Goal: Information Seeking & Learning: Learn about a topic

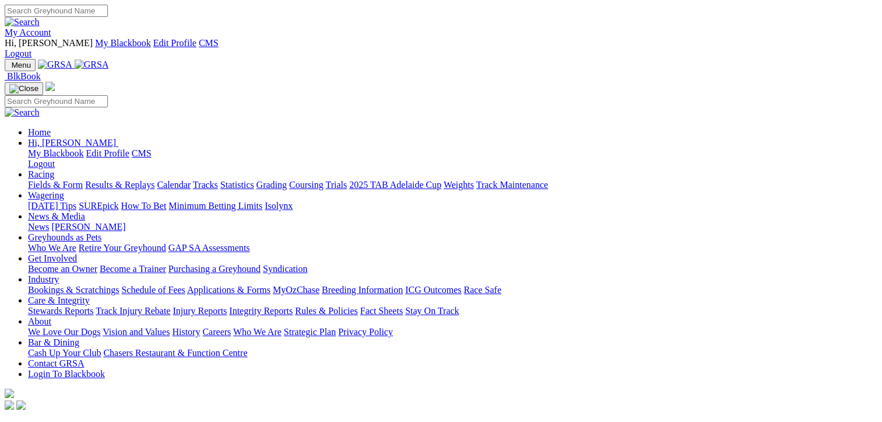
click at [34, 180] on link "Fields & Form" at bounding box center [55, 185] width 55 height 10
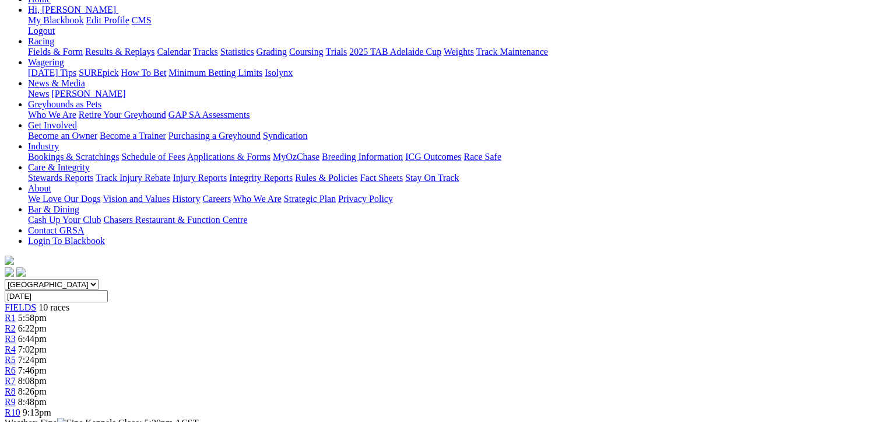
scroll to position [153, 0]
click at [16, 324] on link "R2" at bounding box center [10, 329] width 11 height 10
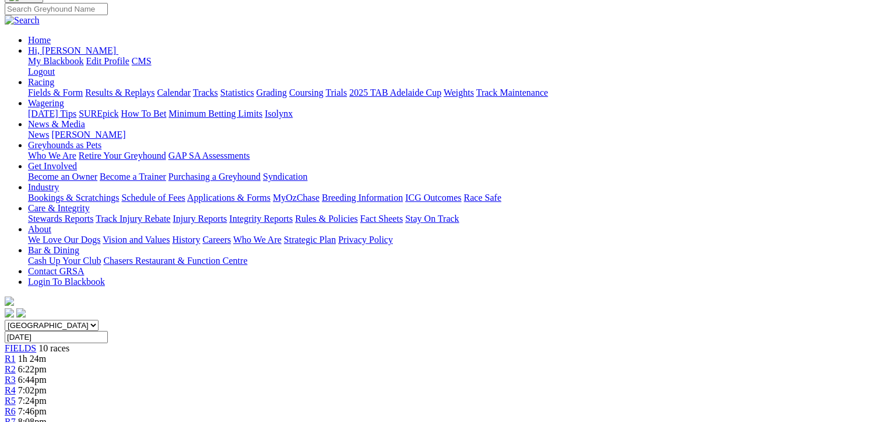
scroll to position [113, 0]
click at [16, 375] on span "R3" at bounding box center [10, 380] width 11 height 10
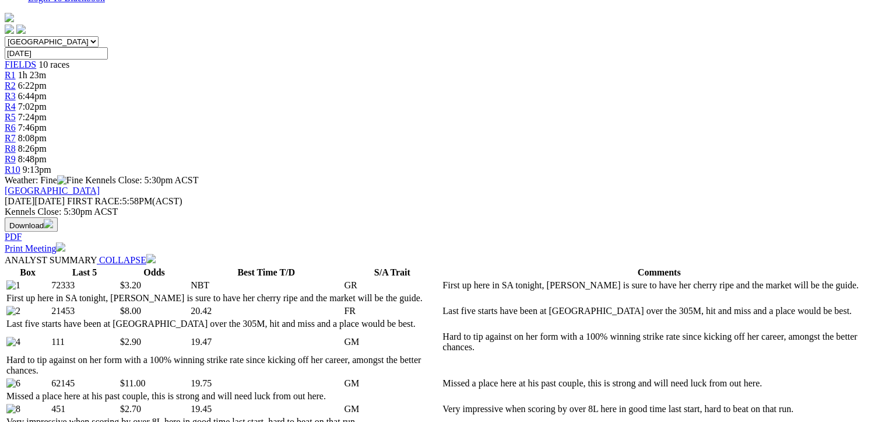
scroll to position [0, 2]
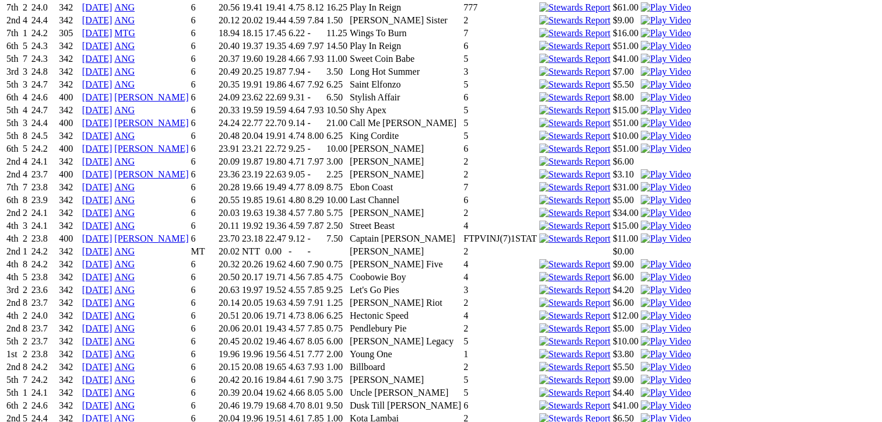
scroll to position [3401, 0]
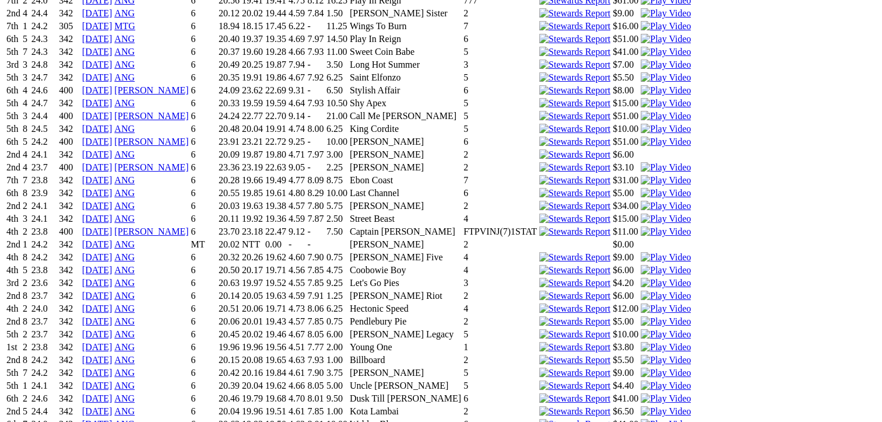
drag, startPoint x: 87, startPoint y: 261, endPoint x: 90, endPoint y: 232, distance: 29.4
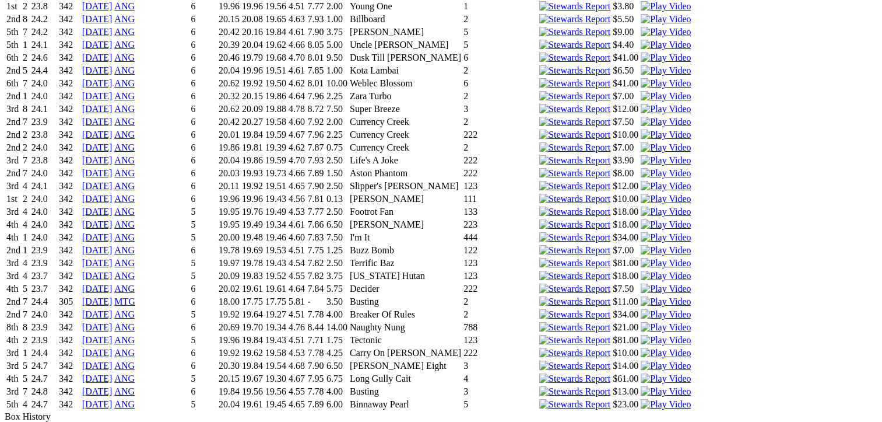
scroll to position [3758, 0]
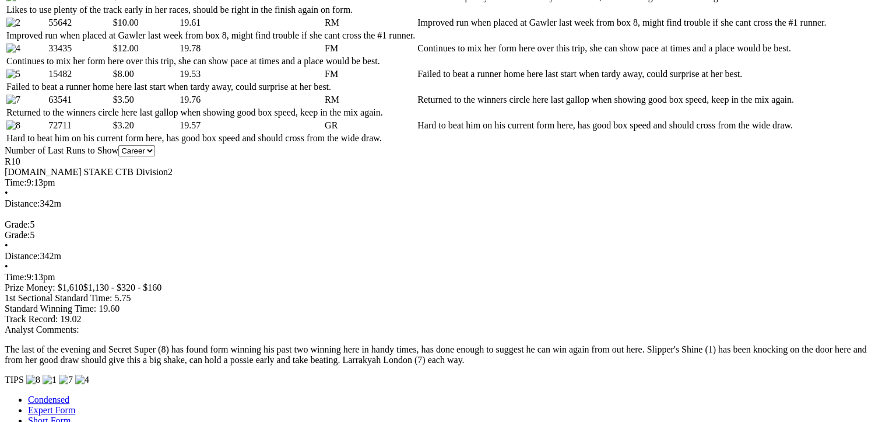
scroll to position [0, 0]
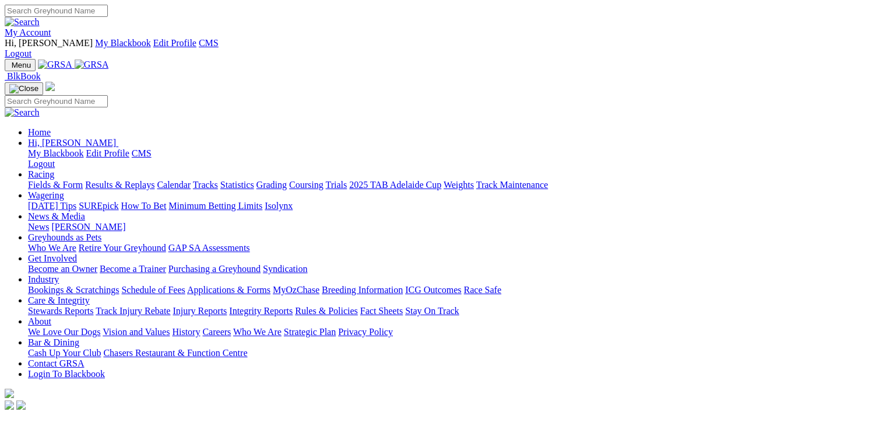
click at [33, 180] on link "Fields & Form" at bounding box center [55, 185] width 55 height 10
